Goal: Complete application form: Complete application form

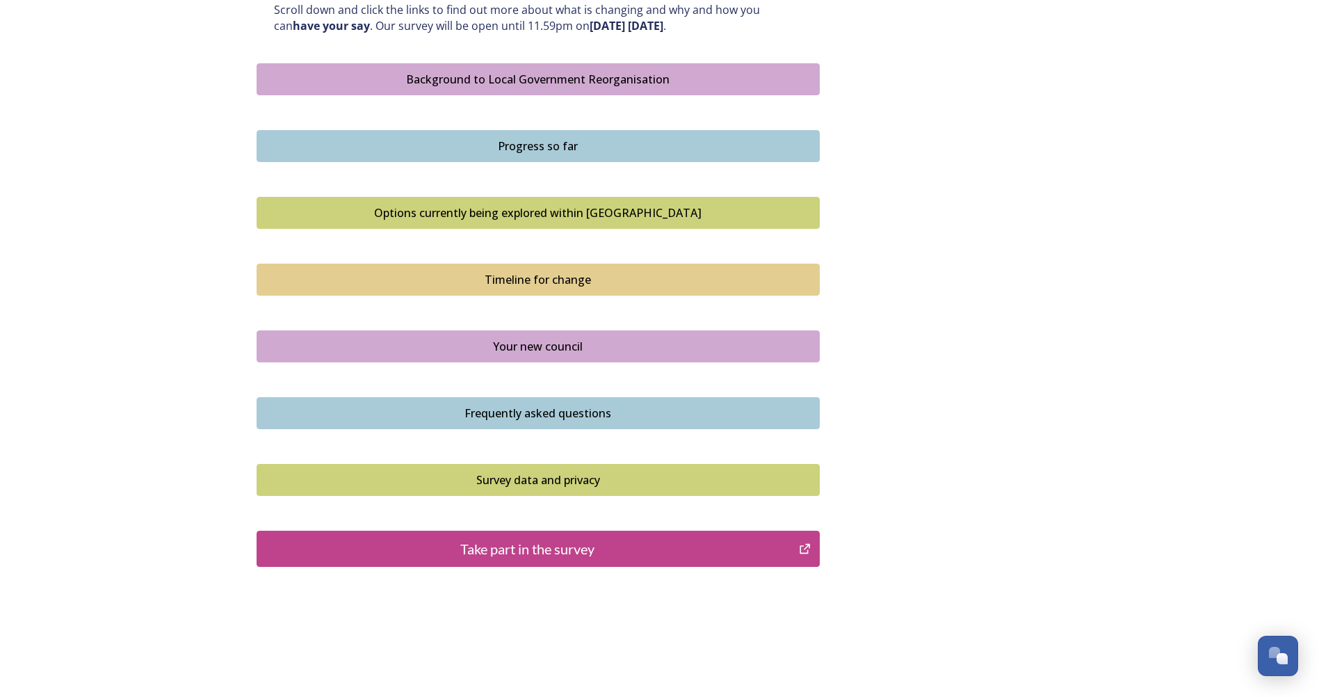
scroll to position [777, 0]
click at [601, 550] on div "Take part in the survey" at bounding box center [528, 548] width 528 height 21
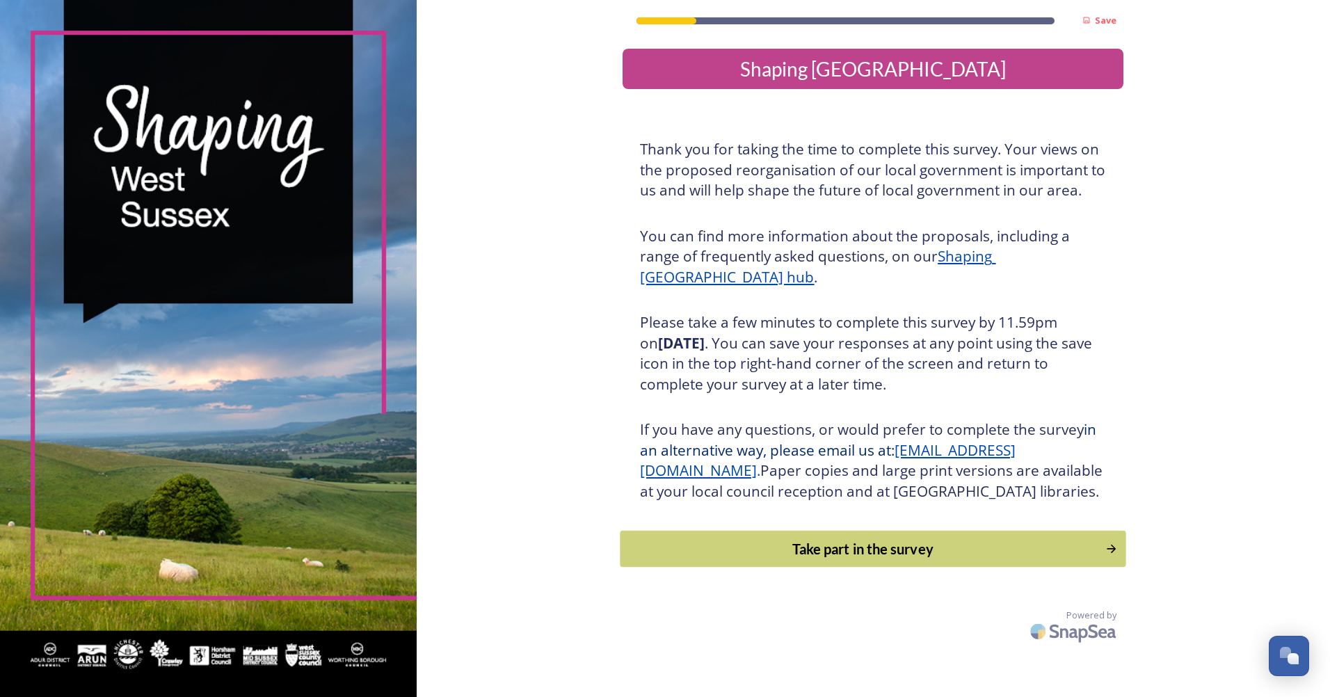
click at [751, 556] on button "Take part in the survey" at bounding box center [873, 549] width 506 height 37
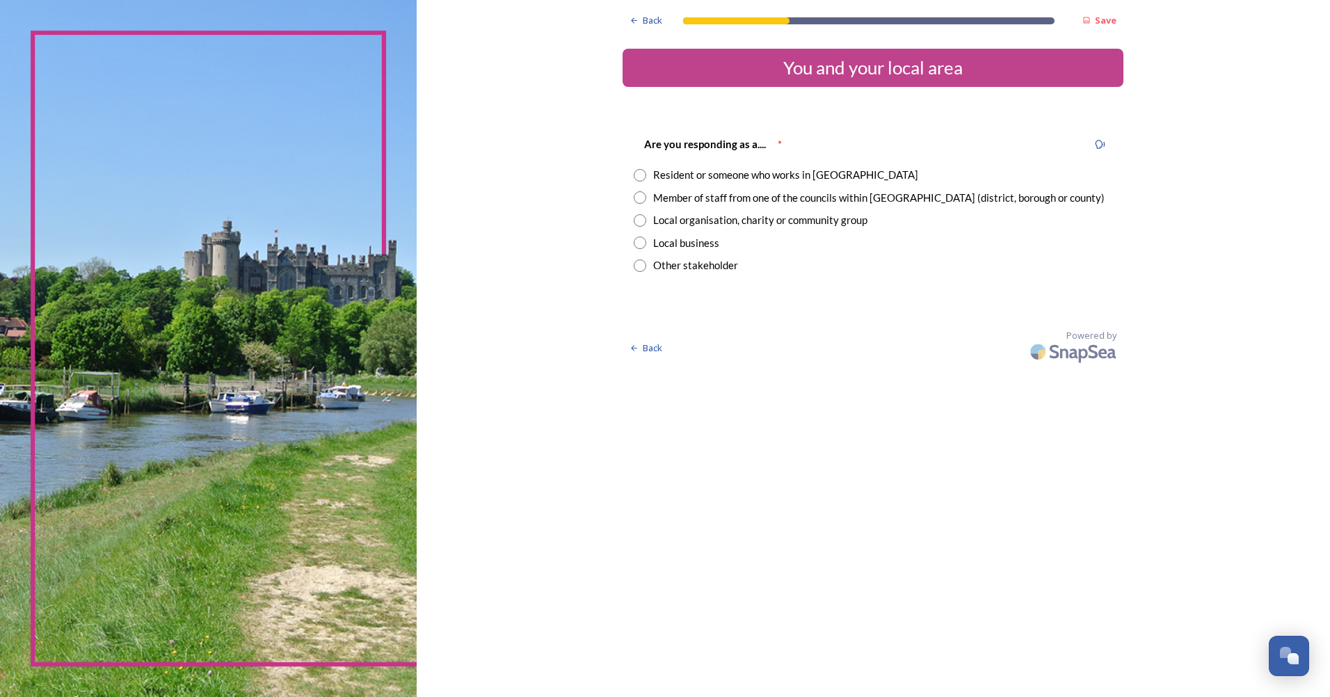
click at [642, 177] on input "radio" at bounding box center [640, 175] width 13 height 13
radio input "true"
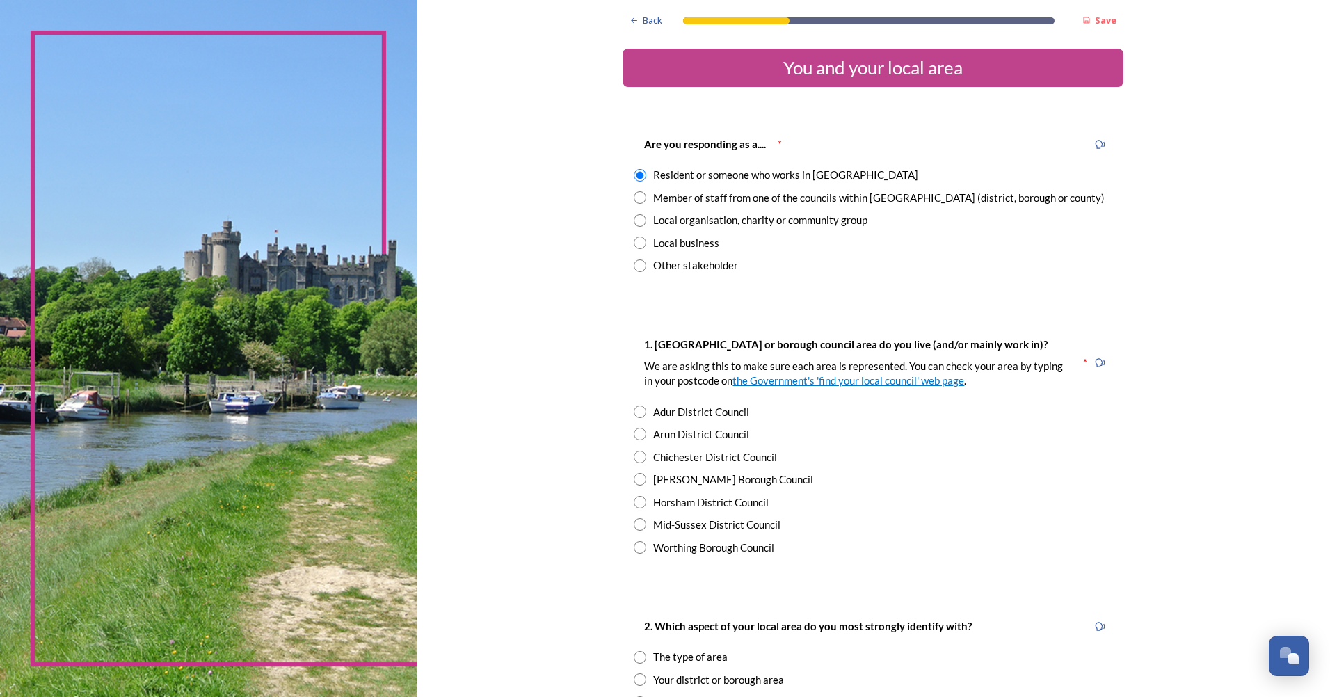
click at [636, 198] on input "radio" at bounding box center [640, 197] width 13 height 13
radio input "true"
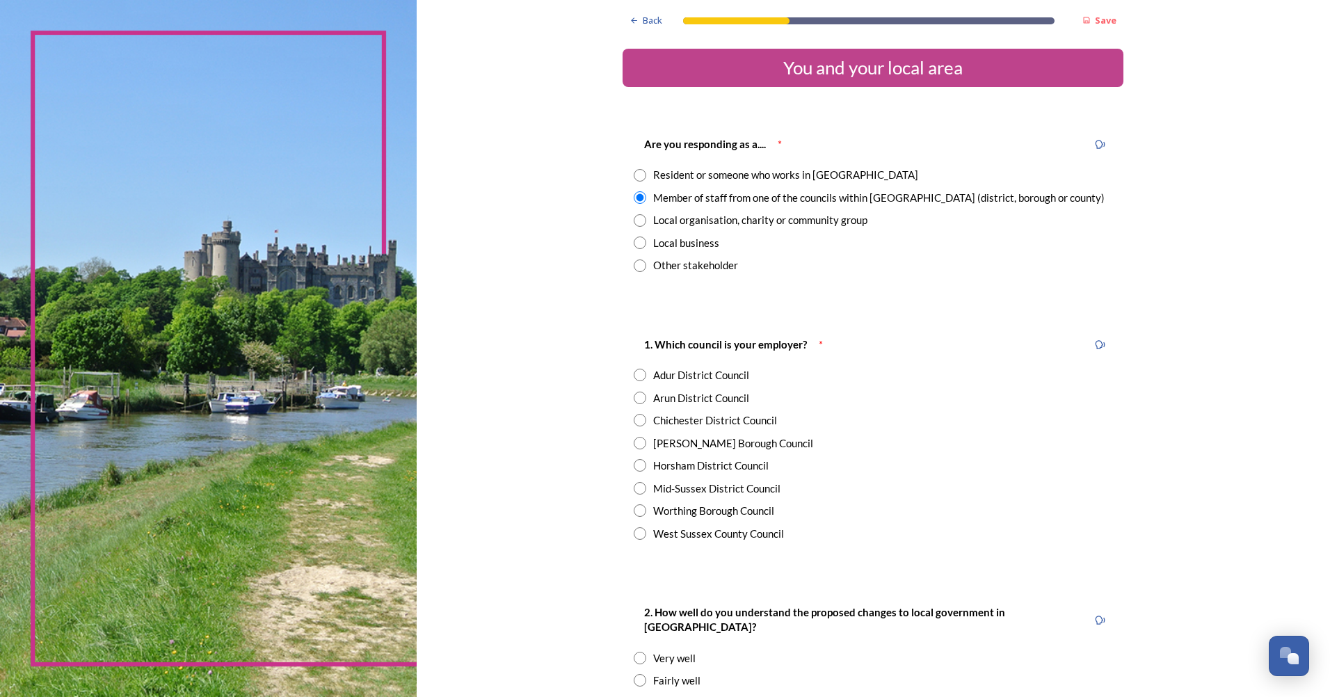
click at [638, 535] on input "radio" at bounding box center [640, 533] width 13 height 13
radio input "true"
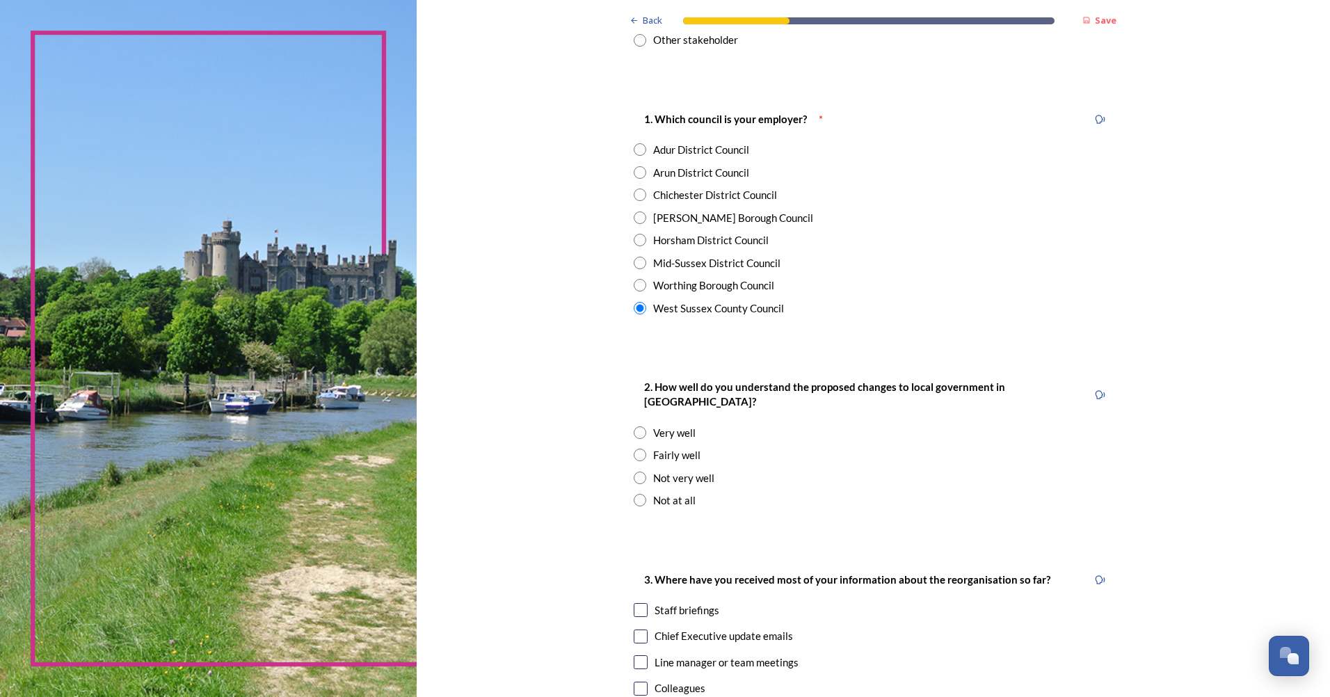
scroll to position [226, 0]
click at [636, 426] on input "radio" at bounding box center [640, 432] width 13 height 13
radio input "true"
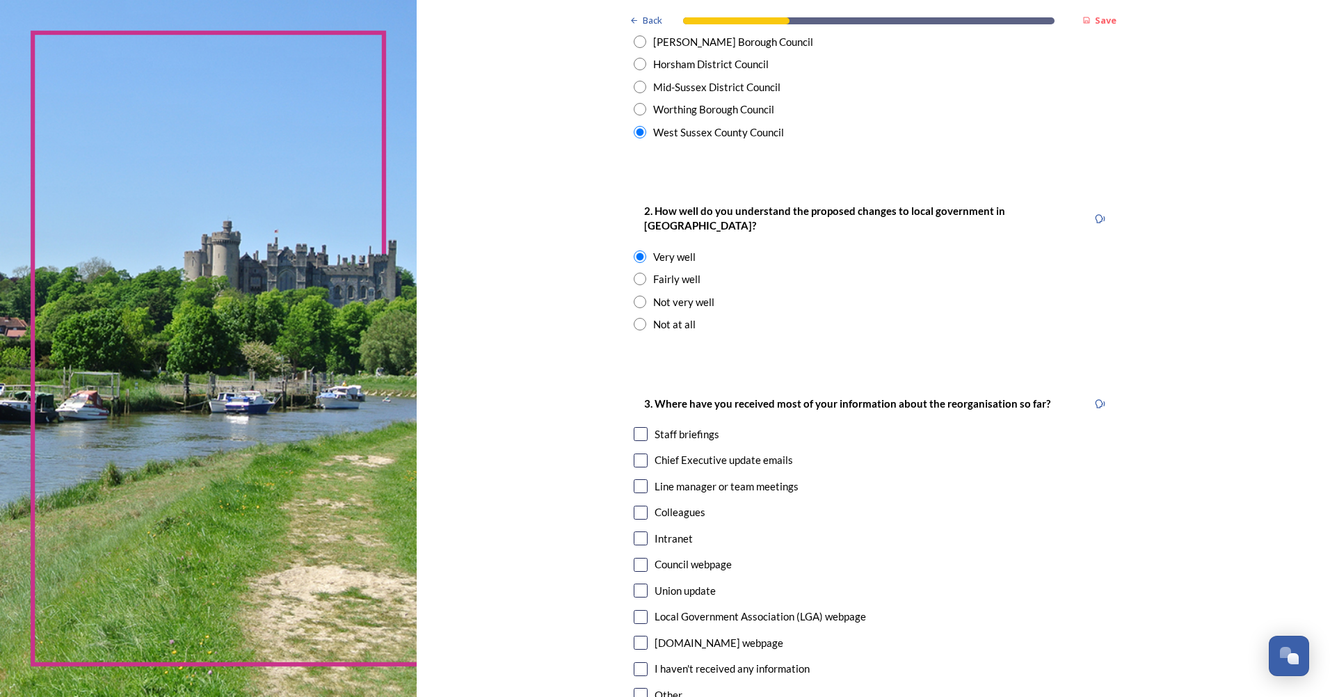
scroll to position [411, 0]
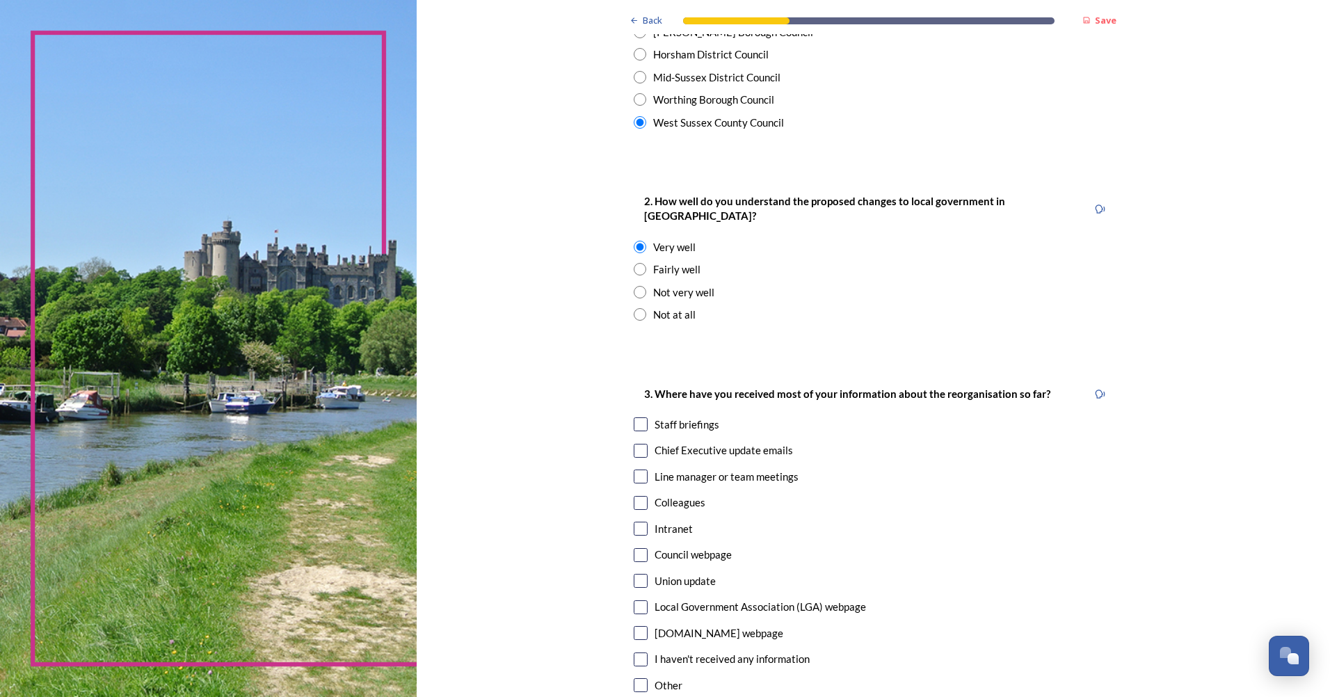
click at [634, 417] on input "checkbox" at bounding box center [641, 424] width 14 height 14
checkbox input "true"
click at [634, 444] on input "checkbox" at bounding box center [641, 451] width 14 height 14
checkbox input "true"
click at [634, 469] on input "checkbox" at bounding box center [641, 476] width 14 height 14
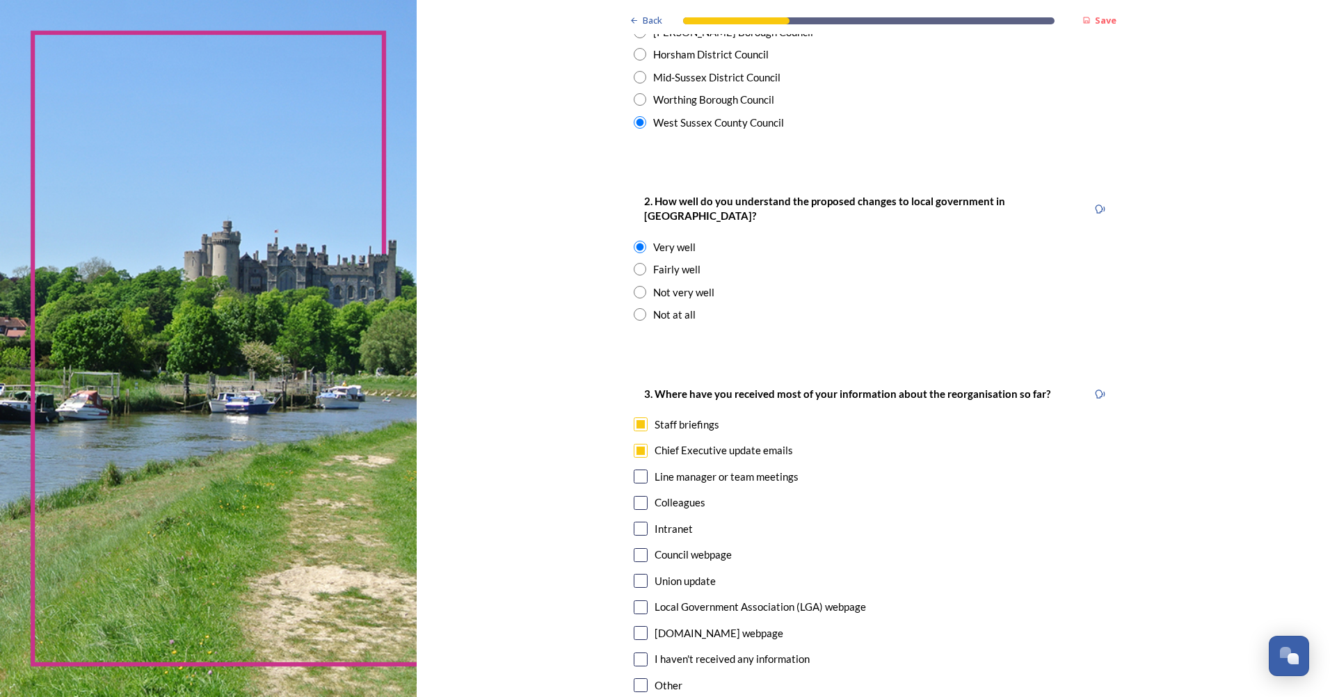
checkbox input "true"
click at [634, 496] on input "checkbox" at bounding box center [641, 503] width 14 height 14
checkbox input "true"
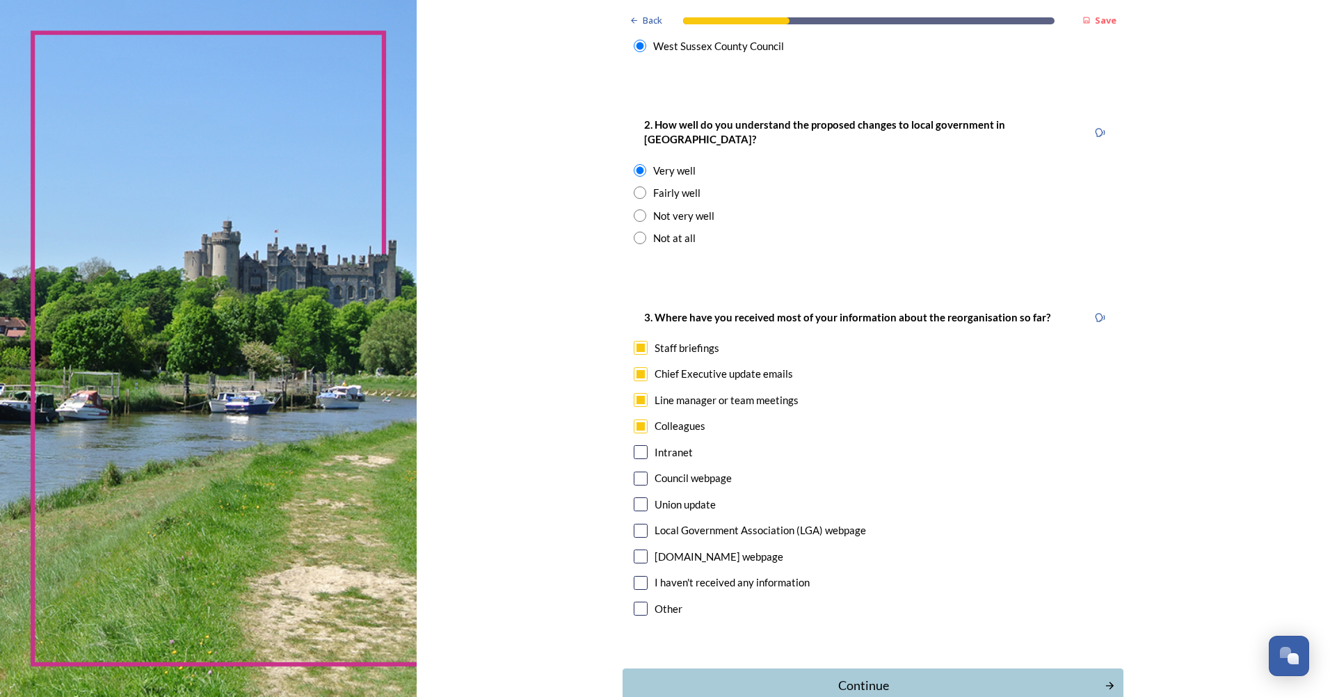
scroll to position [493, 0]
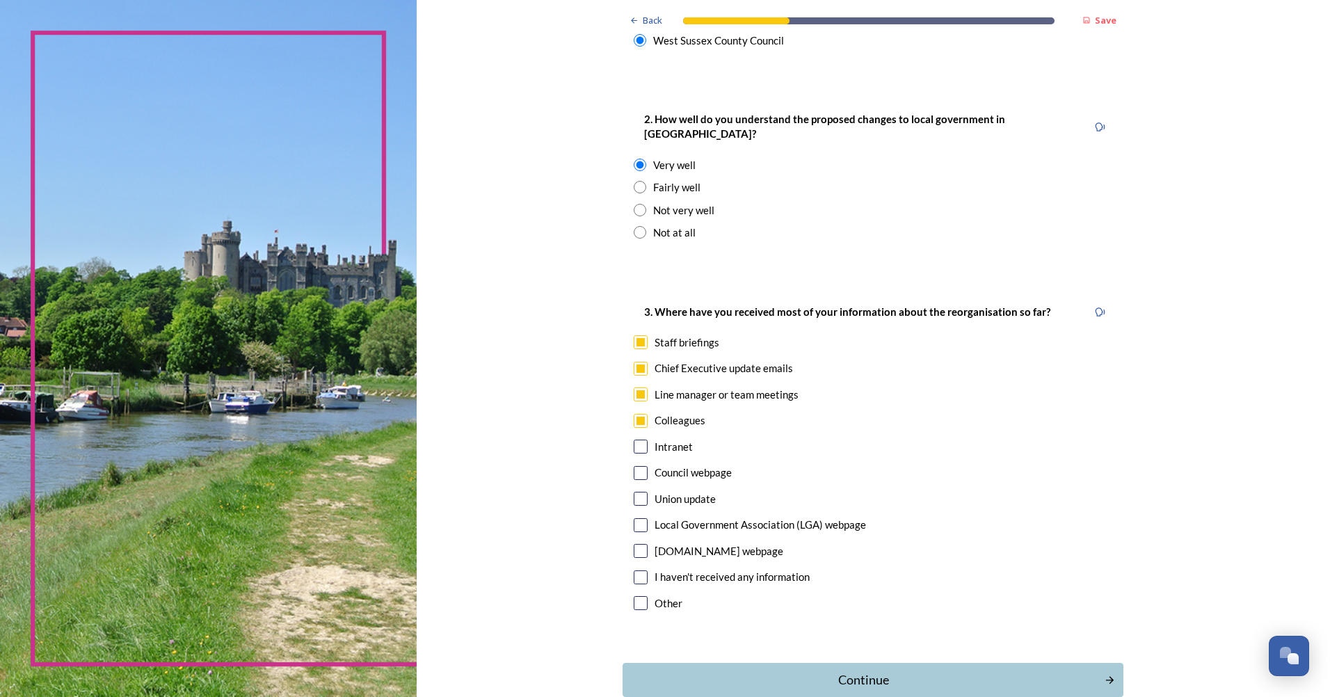
click at [634, 466] on input "checkbox" at bounding box center [641, 473] width 14 height 14
checkbox input "true"
click at [637, 440] on input "checkbox" at bounding box center [641, 447] width 14 height 14
checkbox input "true"
click at [637, 466] on input "checkbox" at bounding box center [641, 473] width 14 height 14
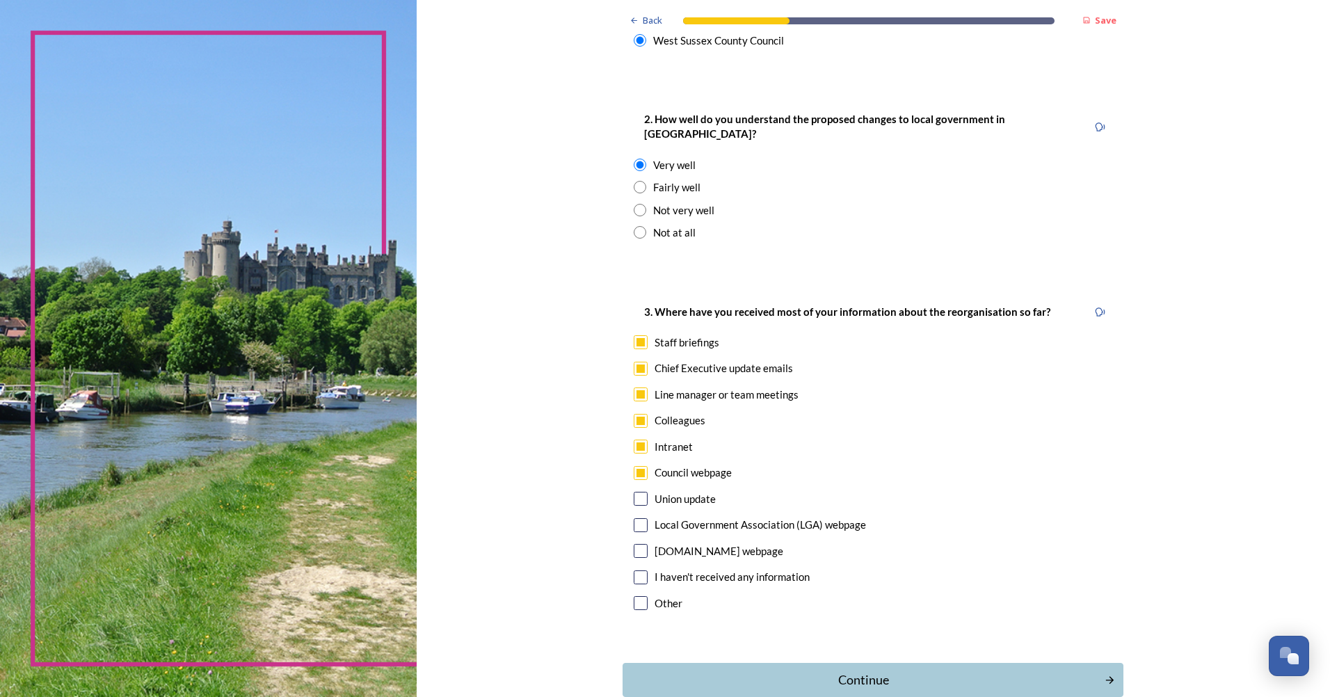
checkbox input "false"
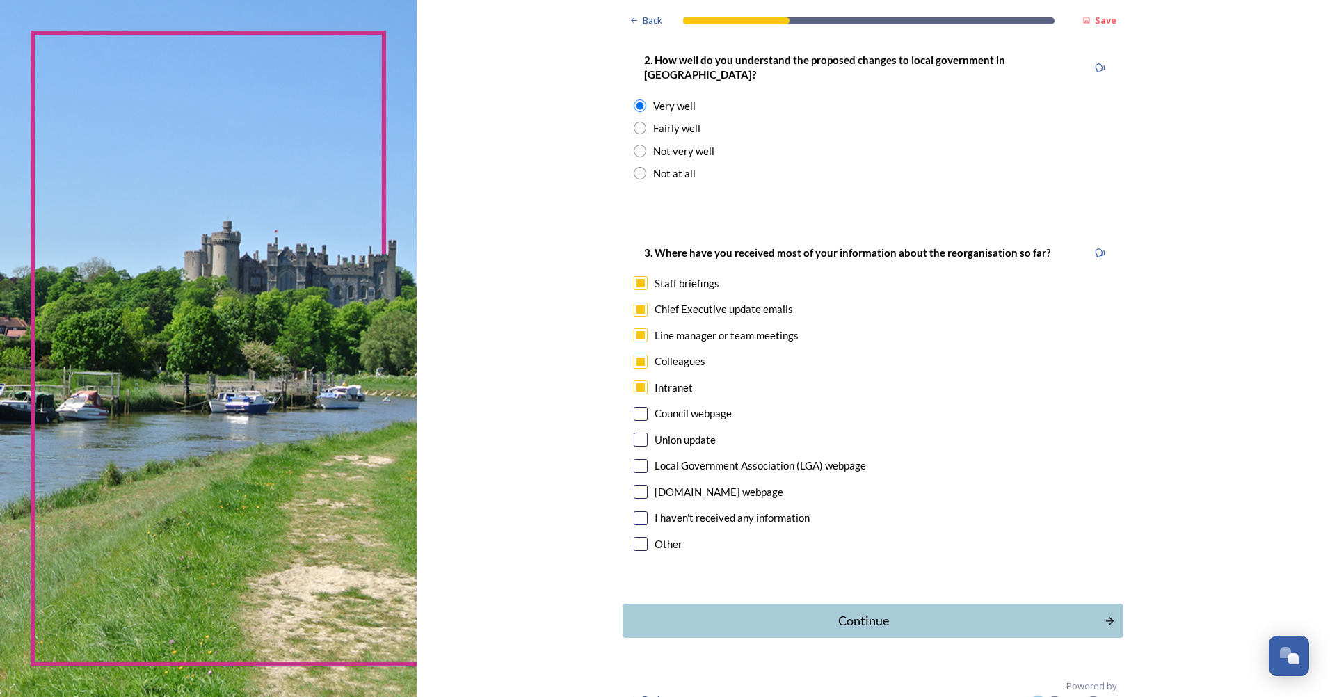
scroll to position [554, 0]
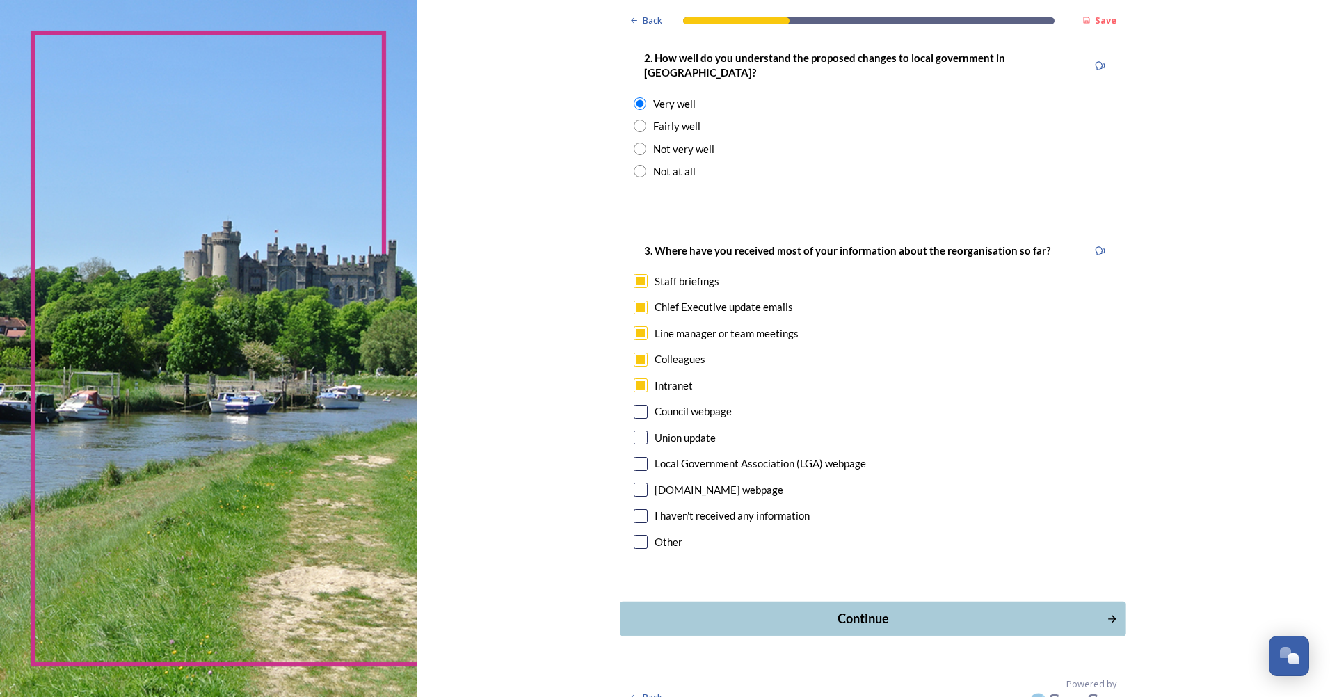
click at [758, 609] on div "Continue" at bounding box center [863, 618] width 471 height 19
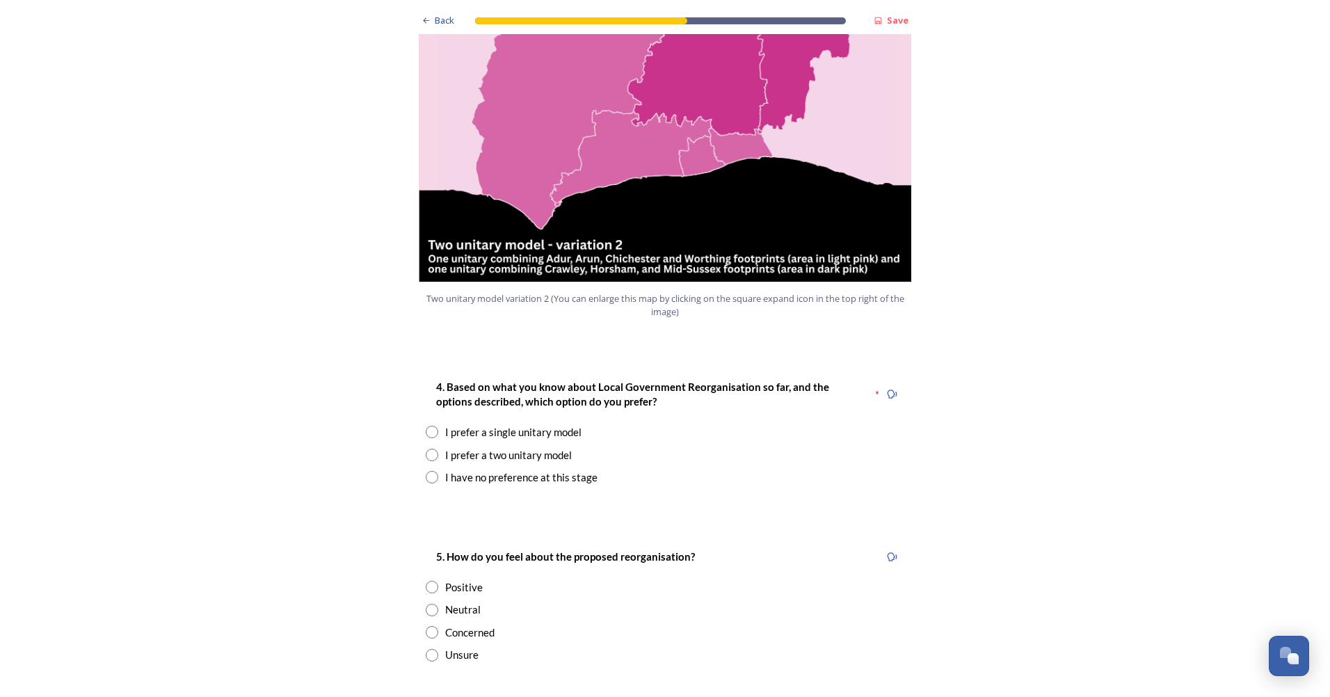
scroll to position [1568, 0]
click at [426, 470] on input "radio" at bounding box center [432, 476] width 13 height 13
radio input "true"
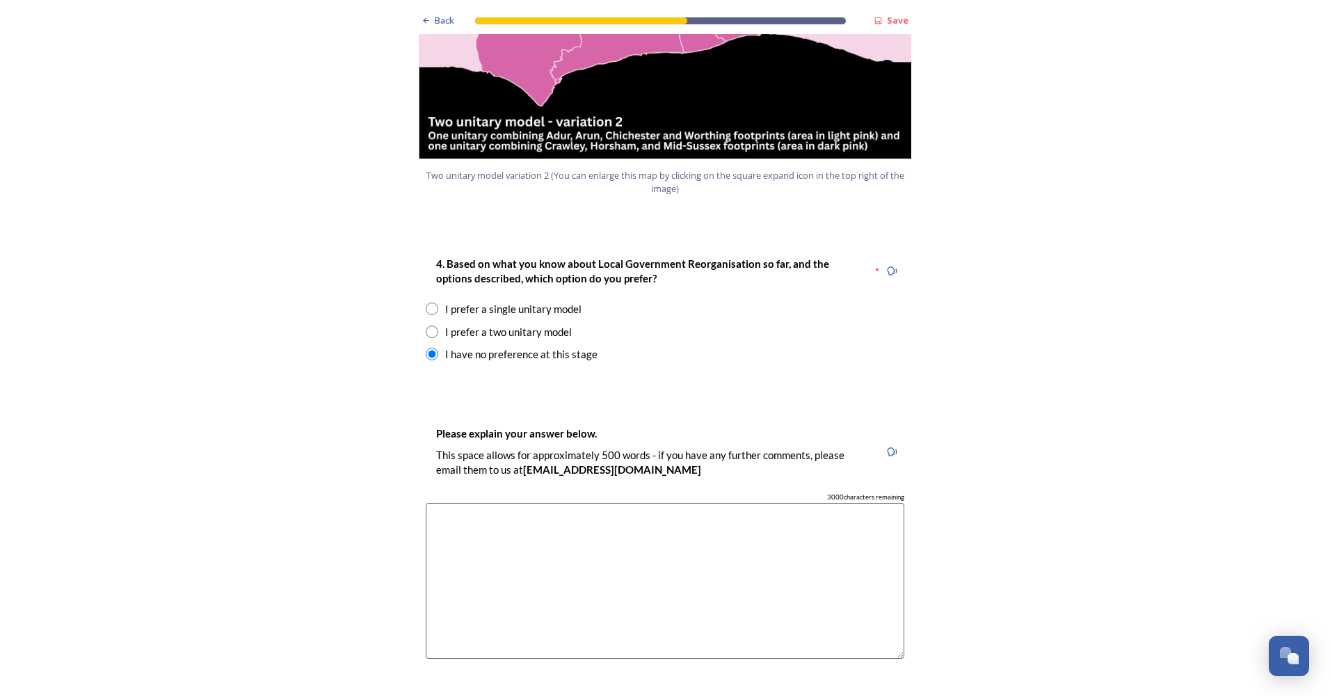
scroll to position [1691, 0]
click at [520, 502] on textarea at bounding box center [665, 580] width 478 height 156
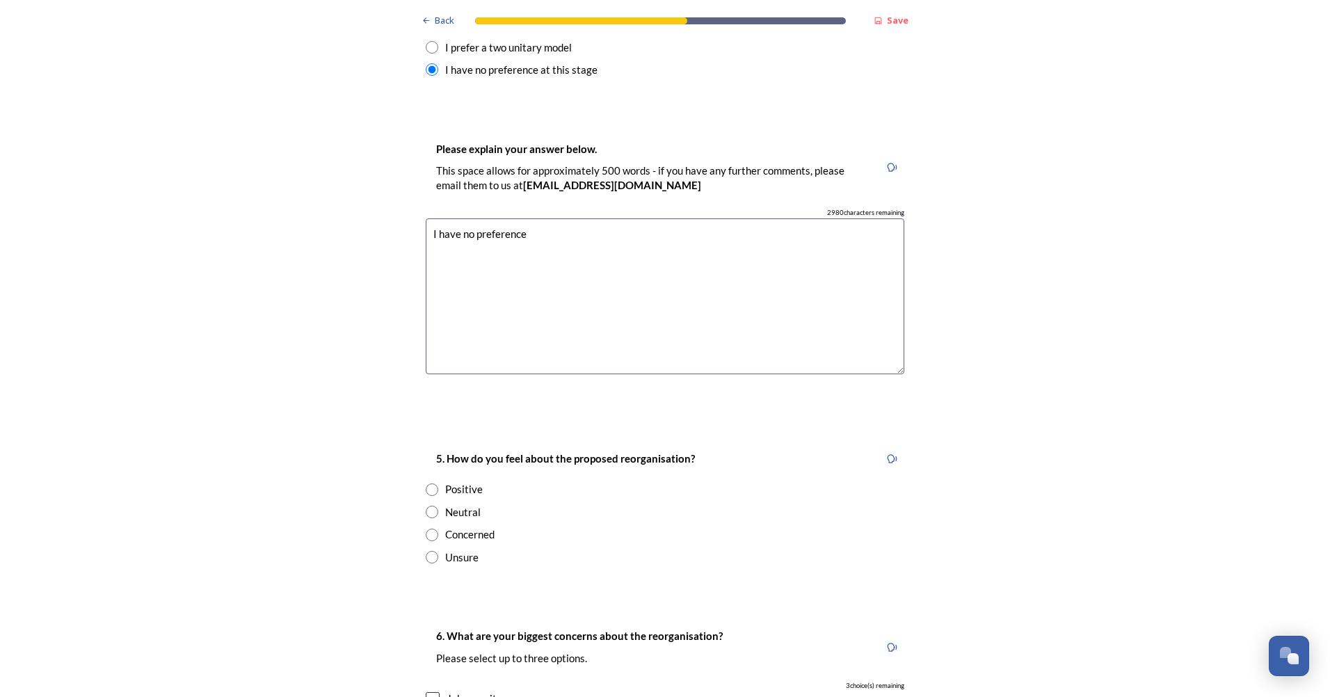
scroll to position [1976, 0]
type textarea "I have no preference"
click at [426, 505] on input "radio" at bounding box center [432, 511] width 13 height 13
radio input "true"
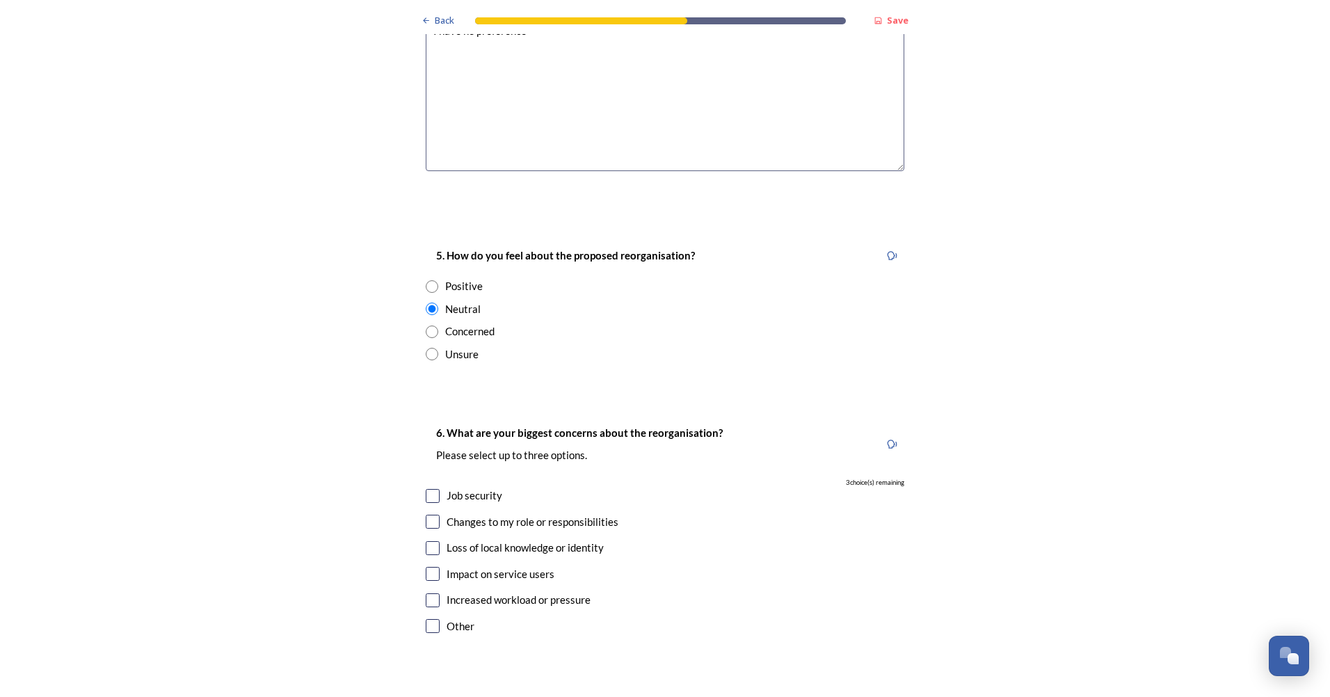
scroll to position [2179, 0]
click at [426, 488] on input "checkbox" at bounding box center [433, 495] width 14 height 14
checkbox input "true"
click at [426, 514] on input "checkbox" at bounding box center [433, 521] width 14 height 14
checkbox input "true"
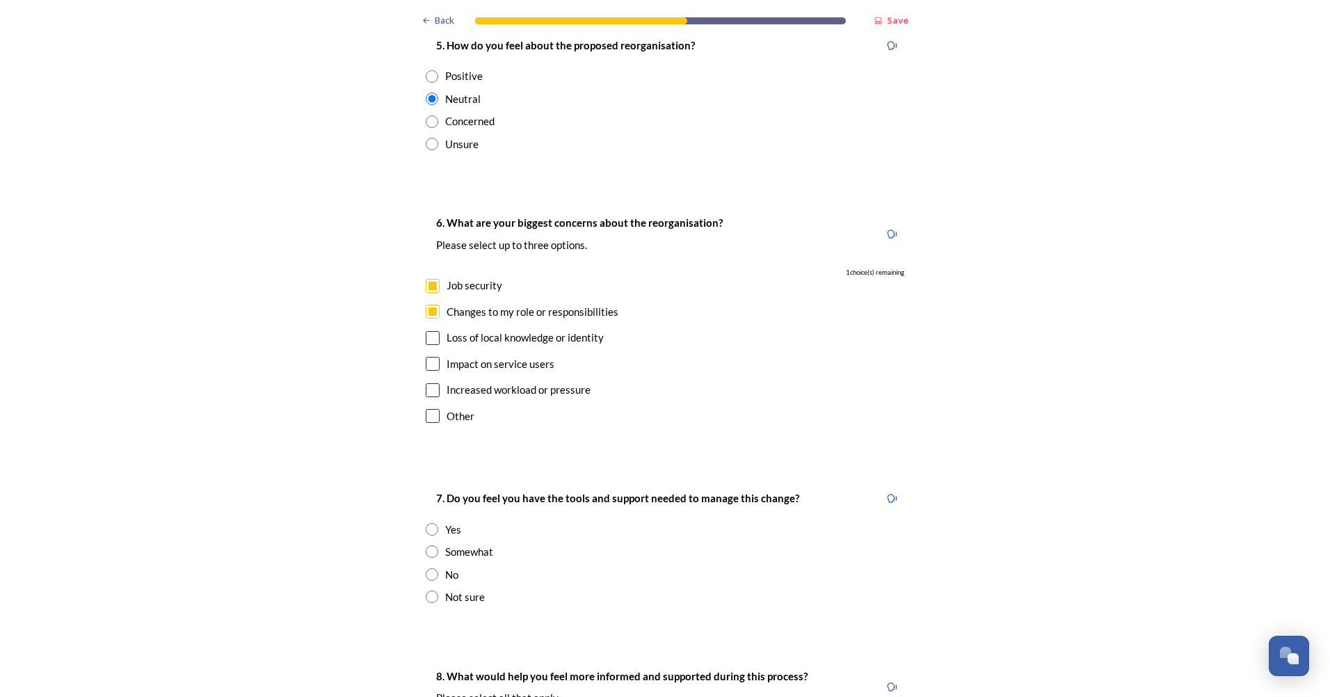
scroll to position [2389, 0]
click at [426, 522] on input "radio" at bounding box center [432, 528] width 13 height 13
radio input "true"
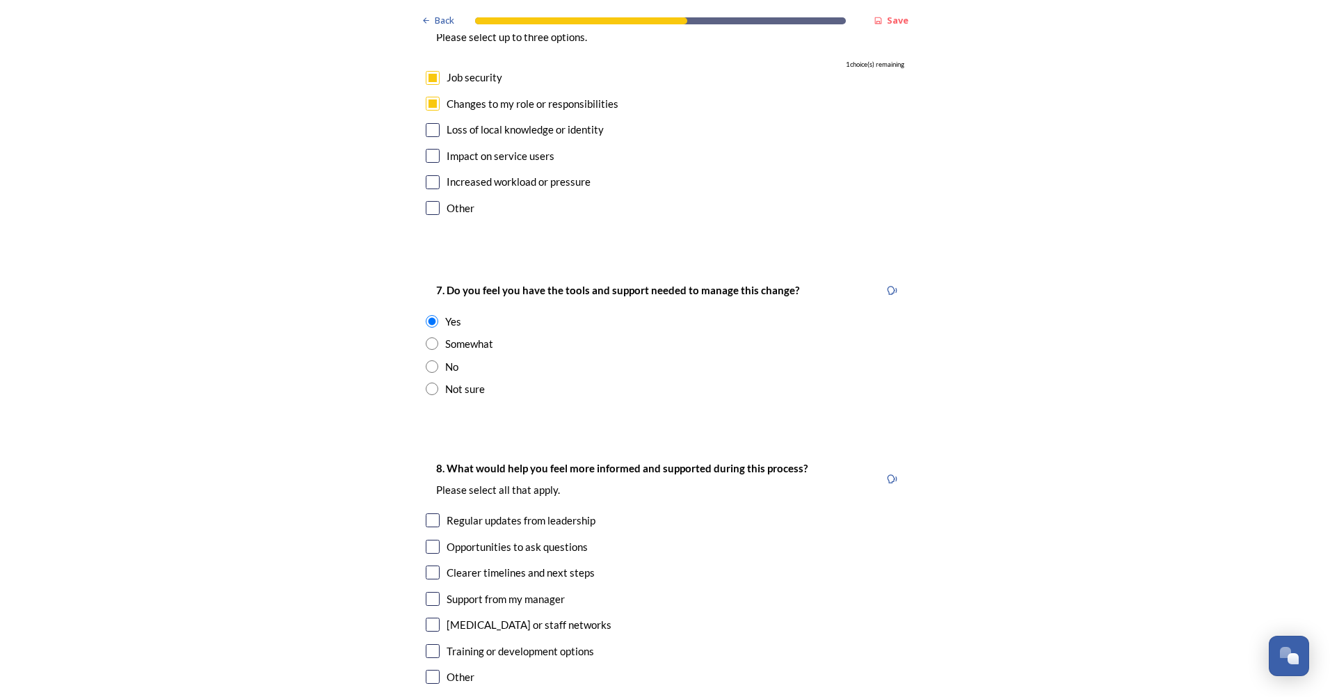
scroll to position [2597, 0]
click at [426, 513] on input "checkbox" at bounding box center [433, 520] width 14 height 14
checkbox input "true"
click at [426, 539] on input "checkbox" at bounding box center [433, 546] width 14 height 14
checkbox input "true"
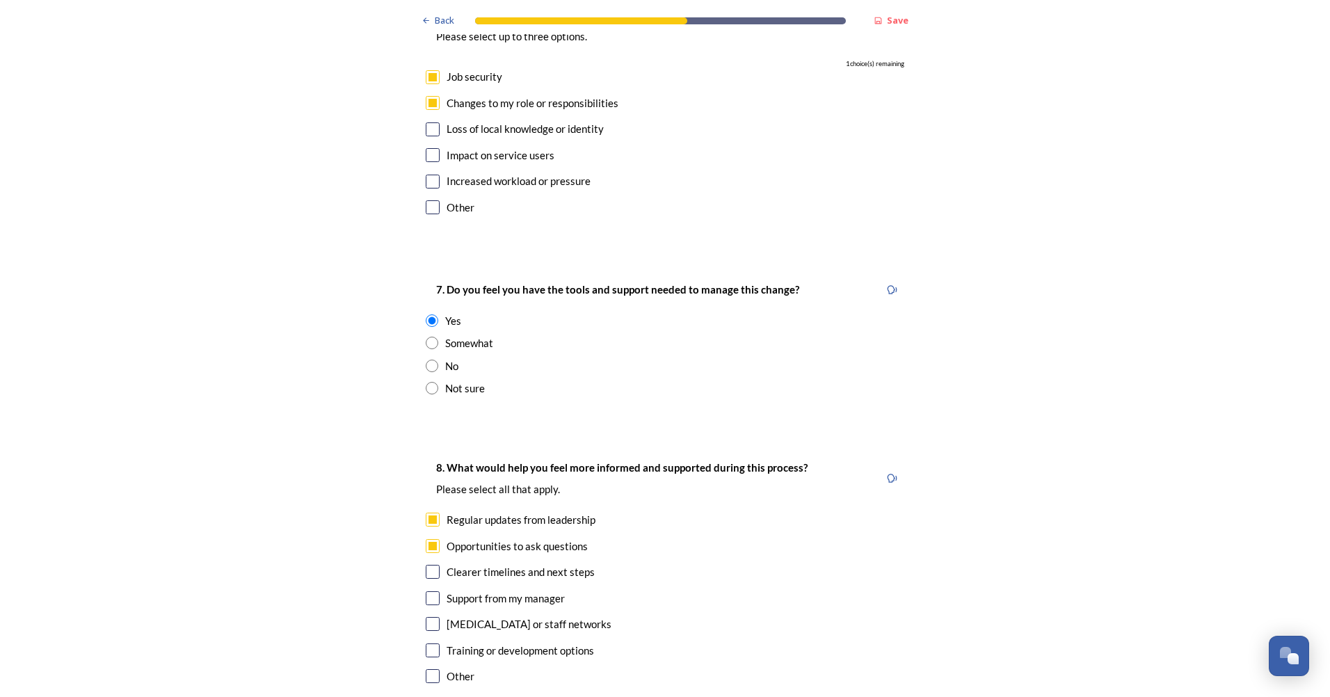
click at [426, 565] on input "checkbox" at bounding box center [433, 572] width 14 height 14
checkbox input "true"
click at [426, 591] on input "checkbox" at bounding box center [433, 598] width 14 height 14
checkbox input "true"
click at [426, 617] on input "checkbox" at bounding box center [433, 624] width 14 height 14
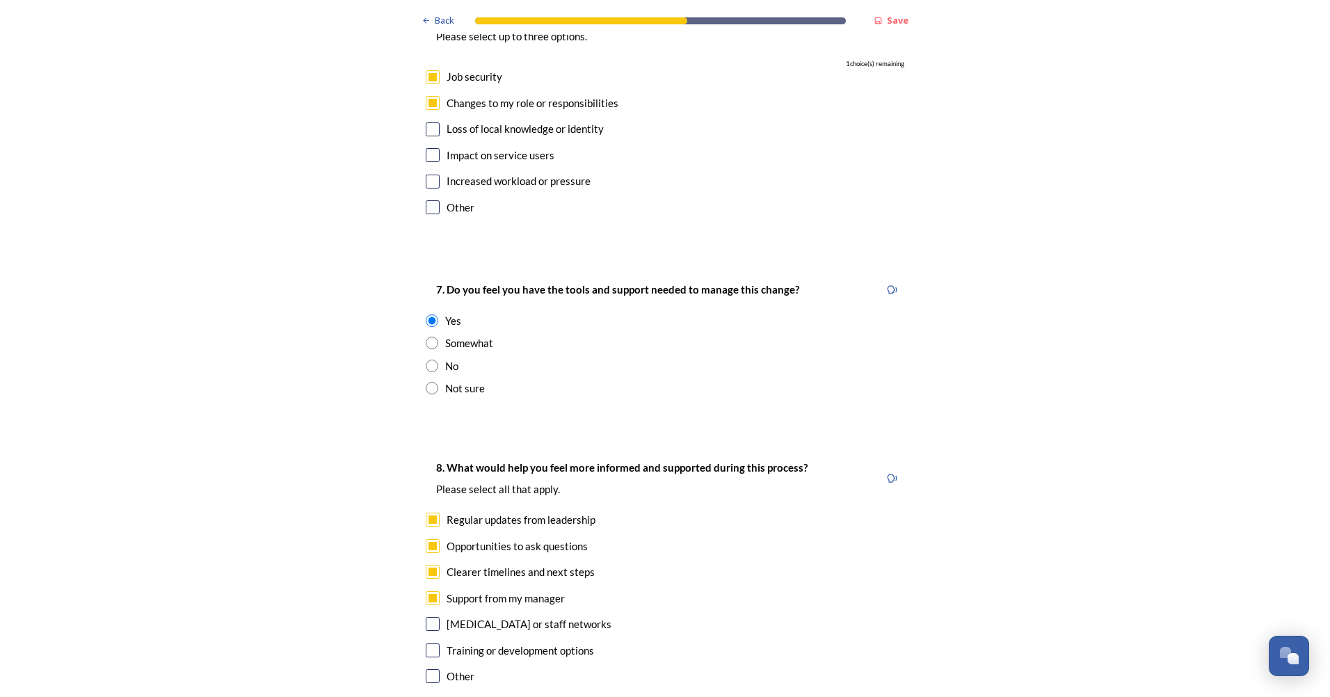
checkbox input "true"
click at [428, 643] on input "checkbox" at bounding box center [433, 650] width 14 height 14
checkbox input "true"
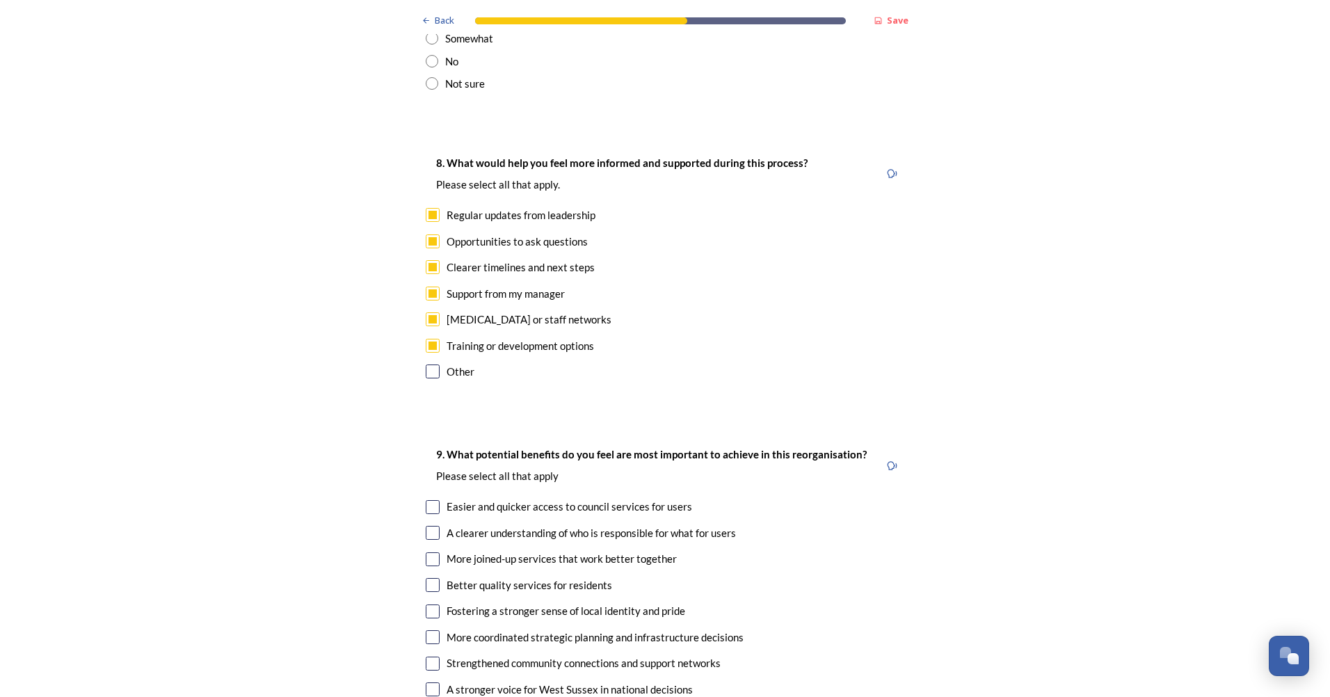
scroll to position [3007, 0]
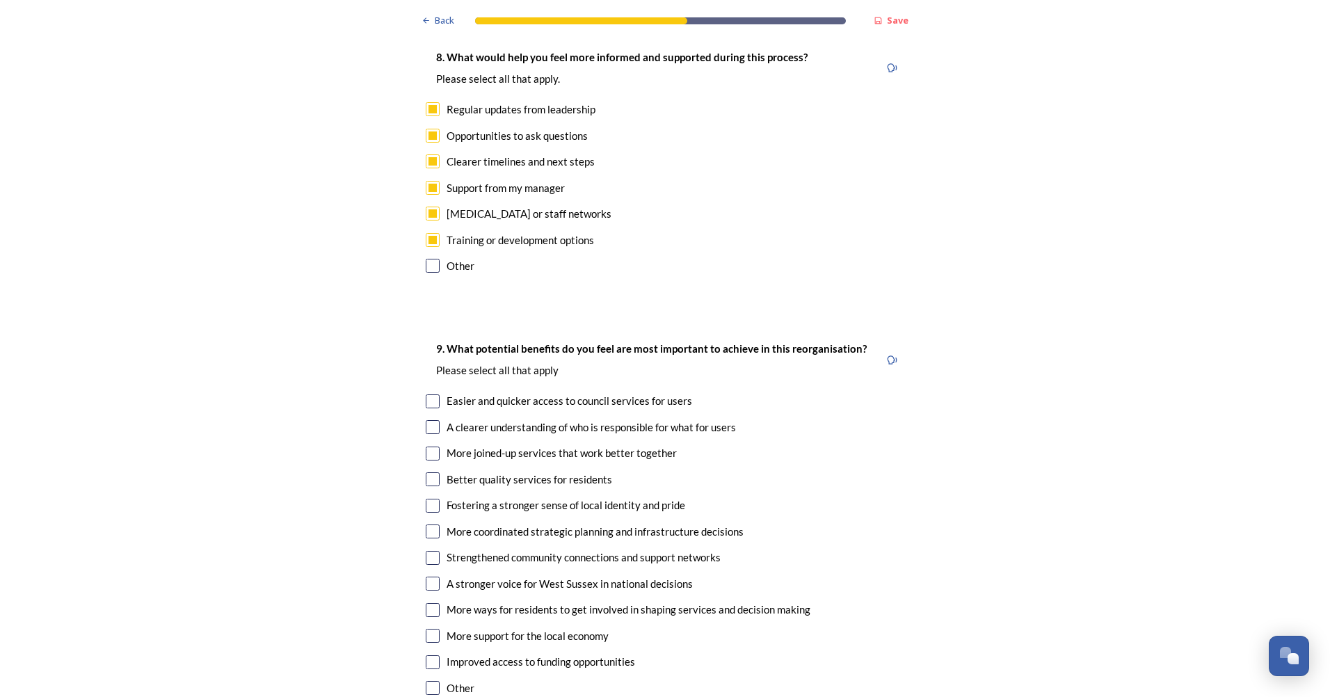
click at [426, 446] on input "checkbox" at bounding box center [433, 453] width 14 height 14
checkbox input "true"
click at [426, 472] on input "checkbox" at bounding box center [433, 479] width 14 height 14
checkbox input "true"
click at [428, 524] on input "checkbox" at bounding box center [433, 531] width 14 height 14
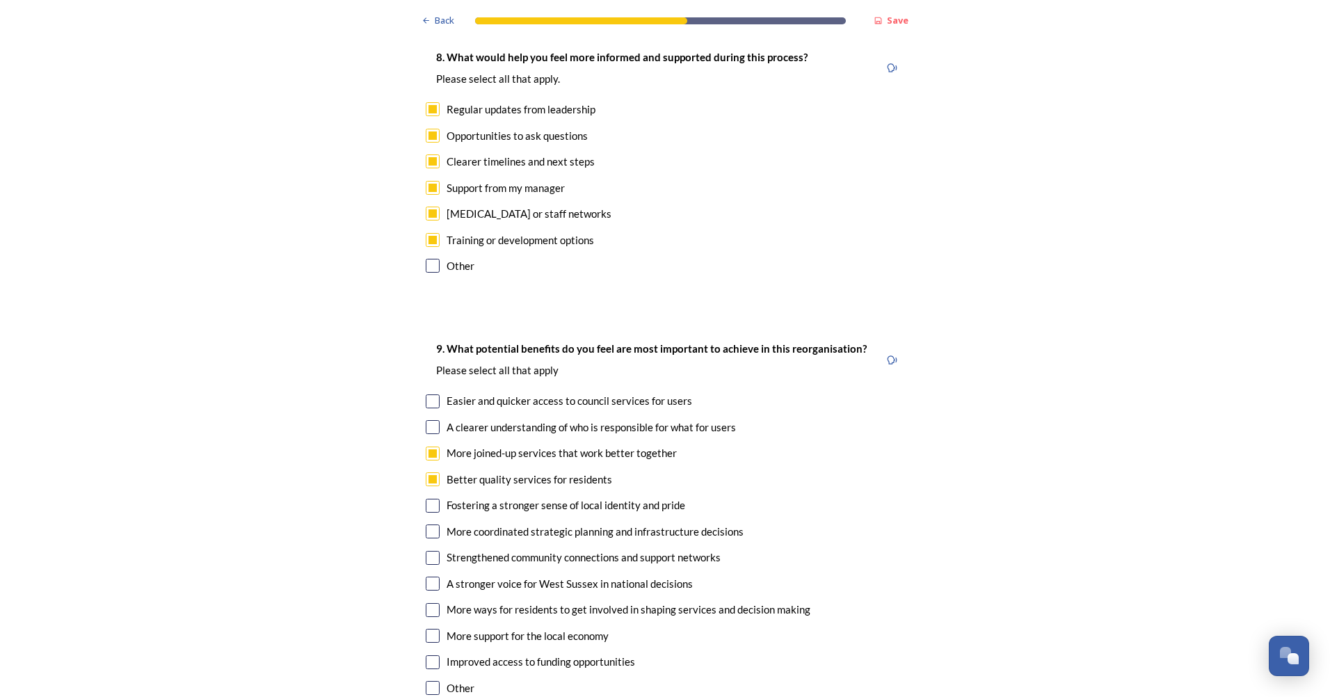
checkbox input "true"
click at [426, 394] on input "checkbox" at bounding box center [433, 401] width 14 height 14
checkbox input "true"
click at [426, 420] on input "checkbox" at bounding box center [433, 427] width 14 height 14
checkbox input "true"
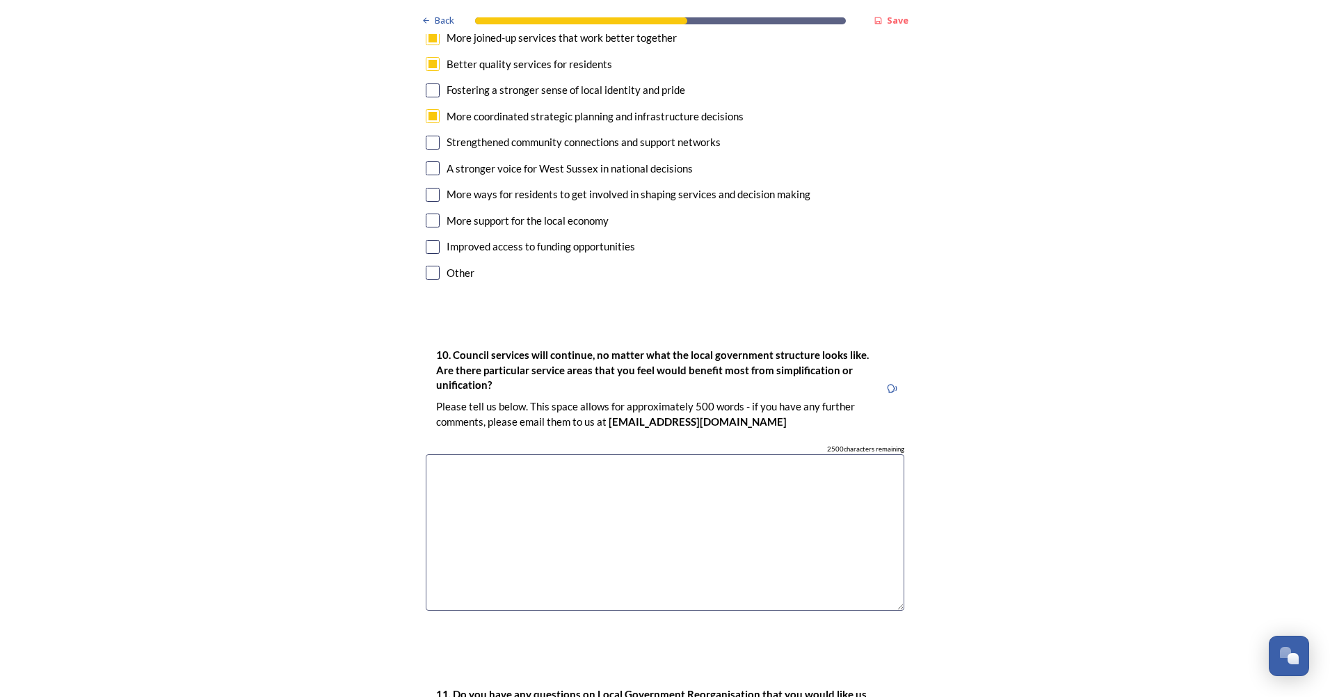
scroll to position [3423, 0]
click at [459, 453] on textarea at bounding box center [665, 531] width 478 height 156
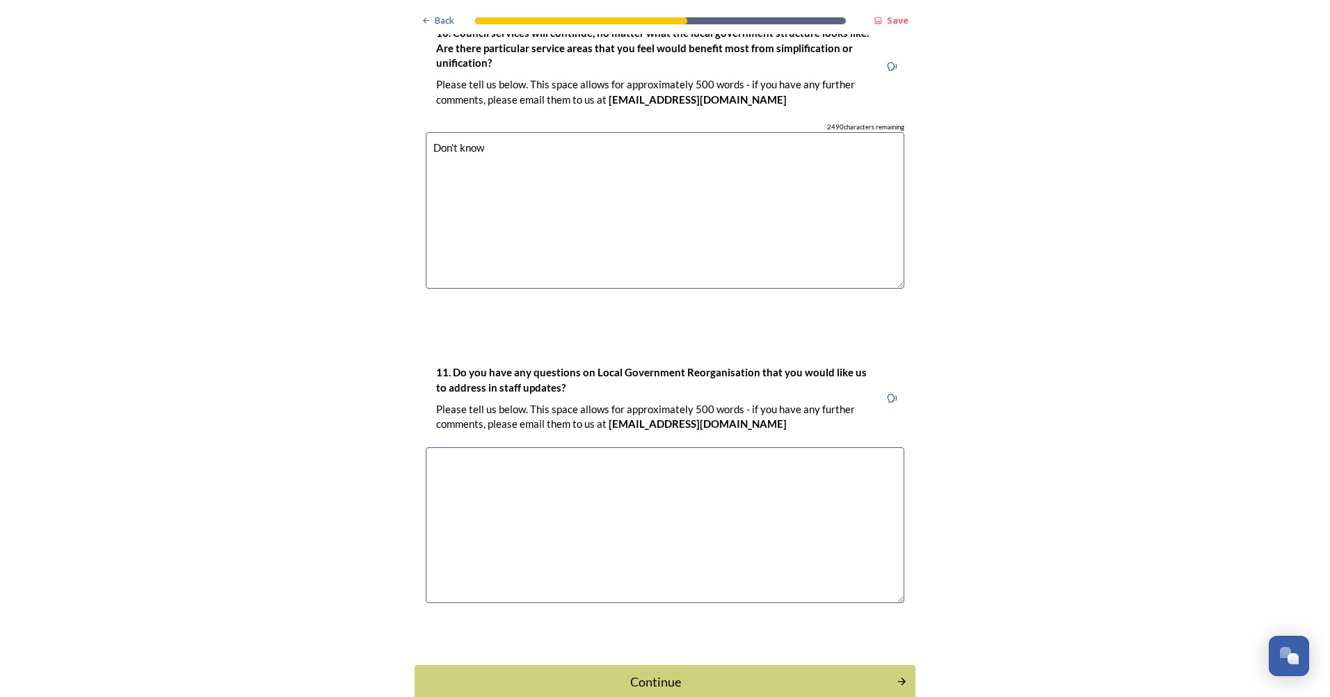
scroll to position [3747, 0]
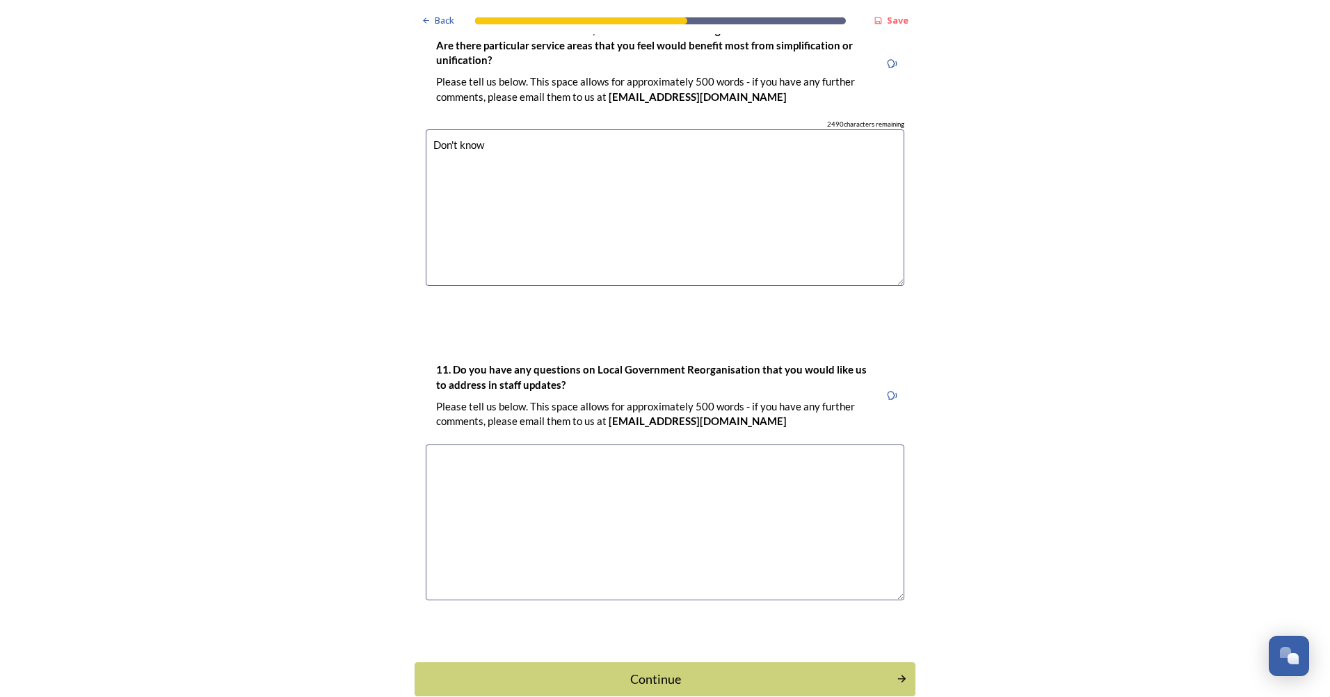
type textarea "Don't know"
click at [460, 444] on textarea at bounding box center [665, 522] width 478 height 156
type textarea "Changes to team structures/roles"
click at [589, 670] on div "Continue" at bounding box center [655, 679] width 471 height 19
